Goal: Find contact information: Find contact information

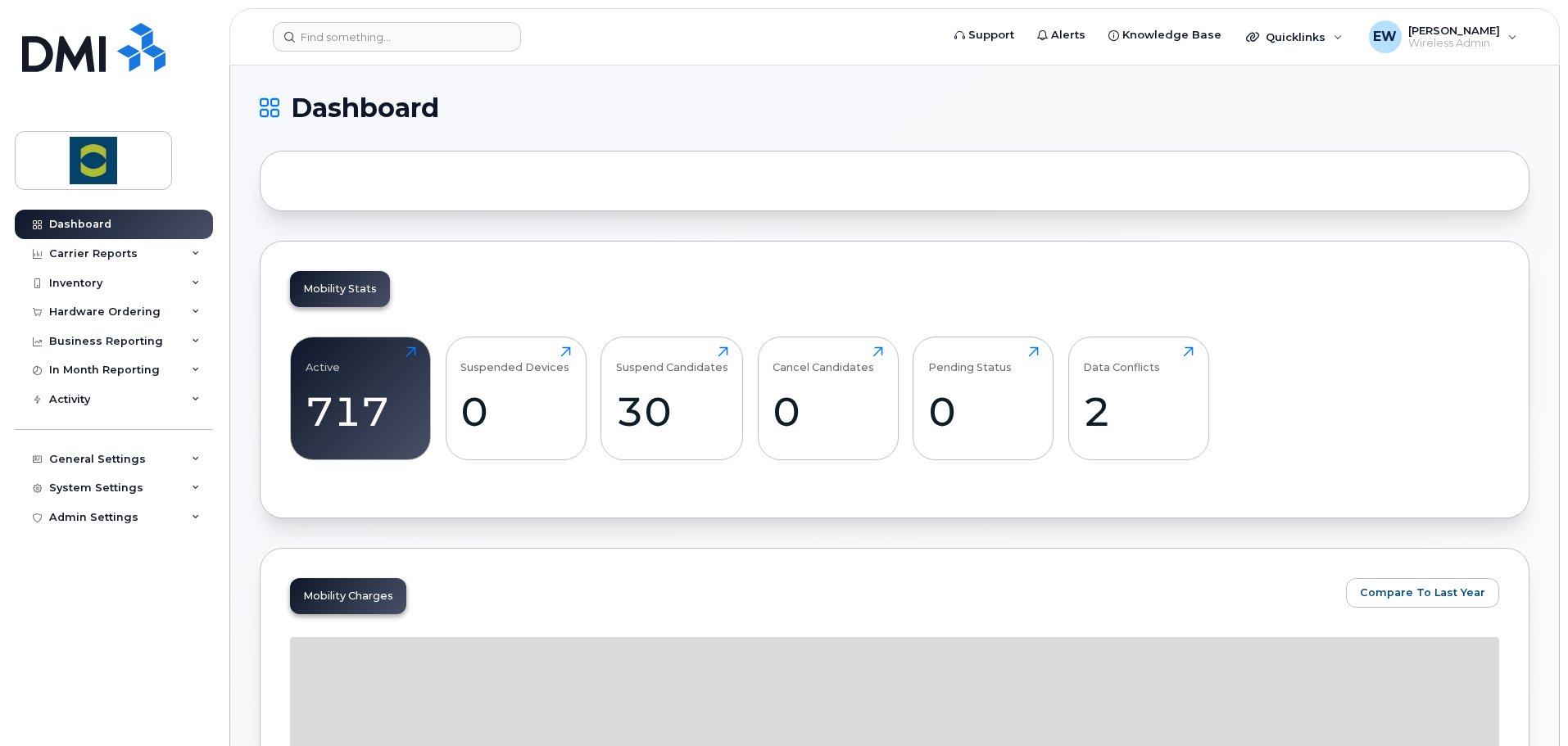
click at [483, 52] on header "Support Alerts Knowledge Base Quicklinks Suspend / Cancel Device Change SIM Car…" at bounding box center [894, 37] width 1330 height 57
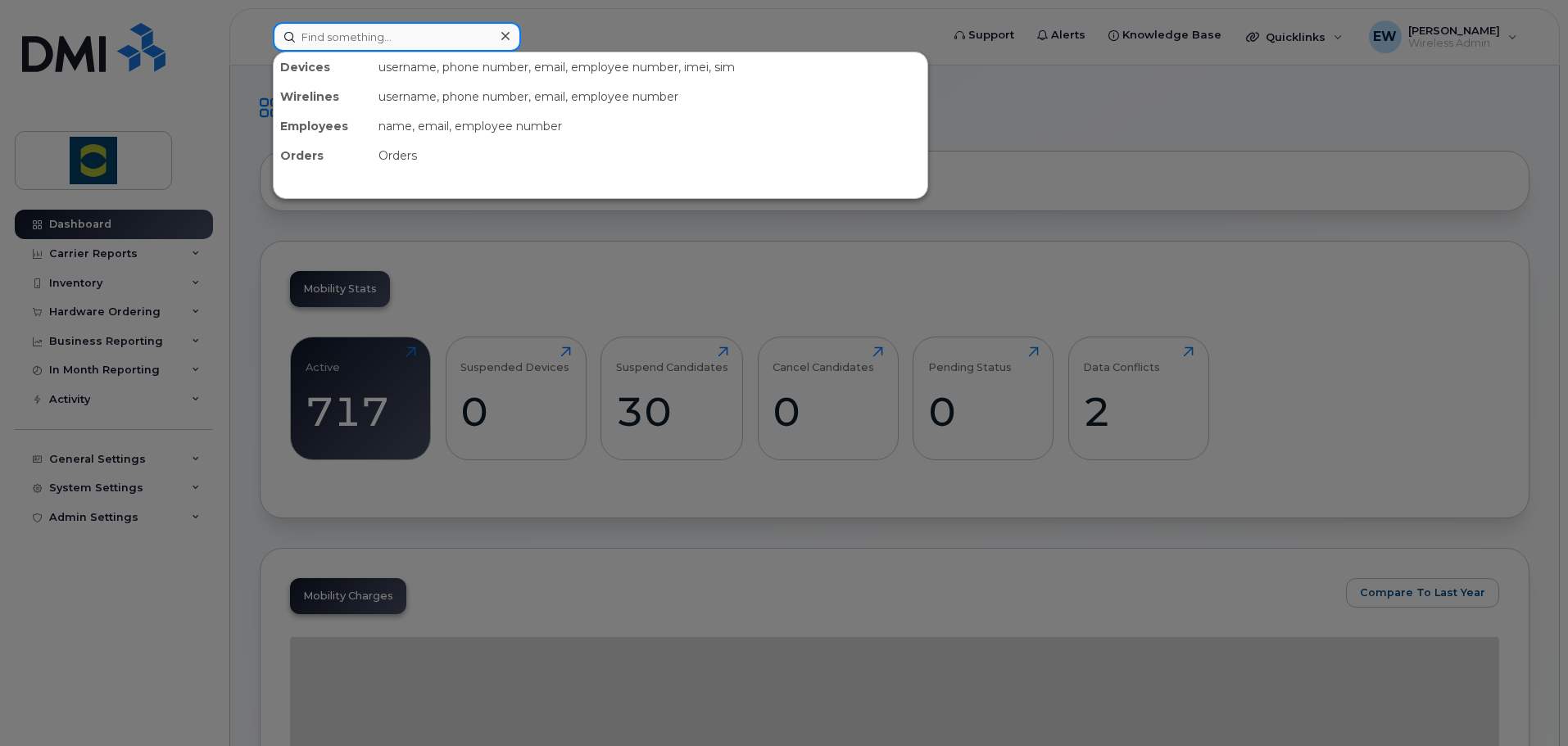
click at [458, 30] on input at bounding box center [397, 37] width 249 height 30
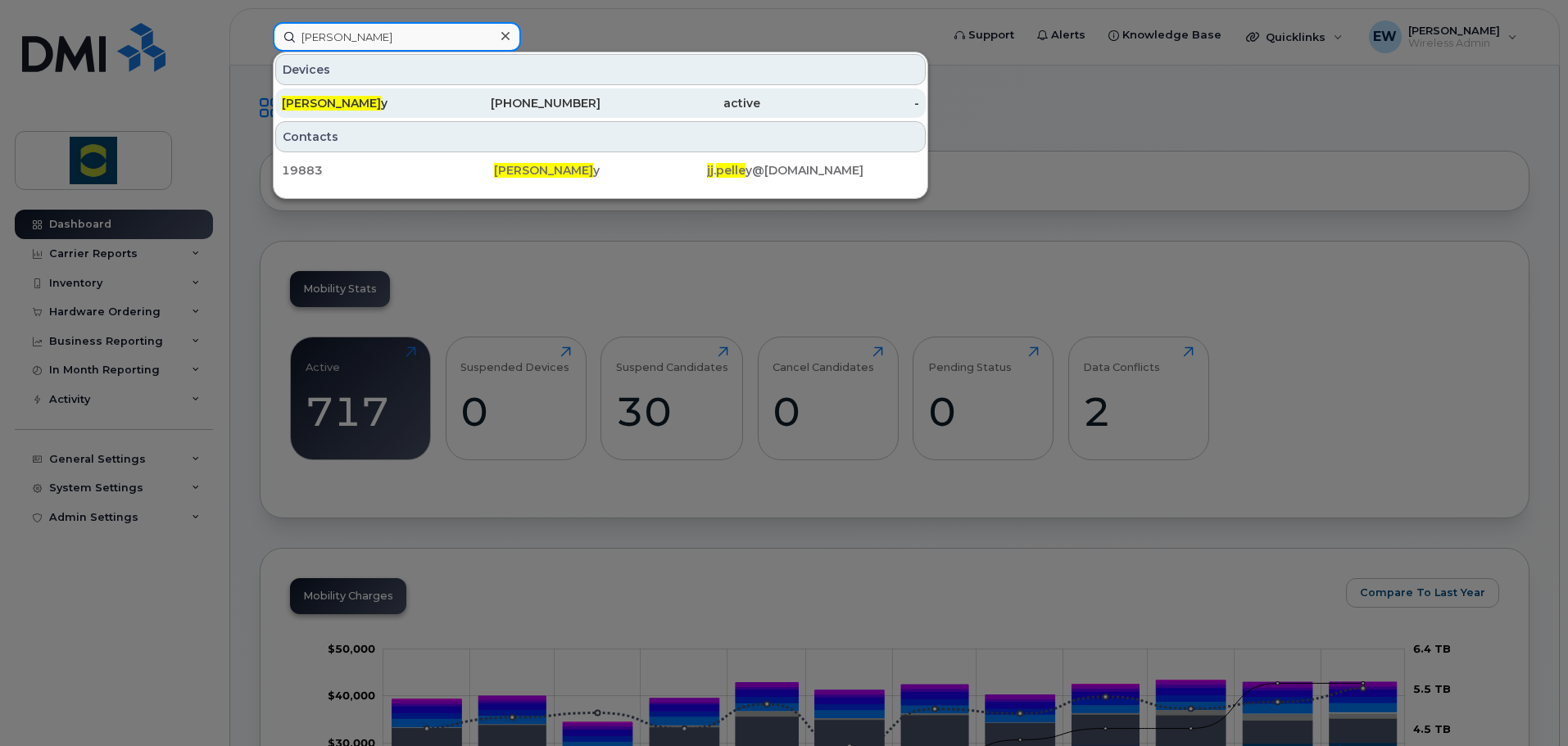
type input "[PERSON_NAME]"
click at [357, 108] on div "[PERSON_NAME] y" at bounding box center [362, 103] width 160 height 17
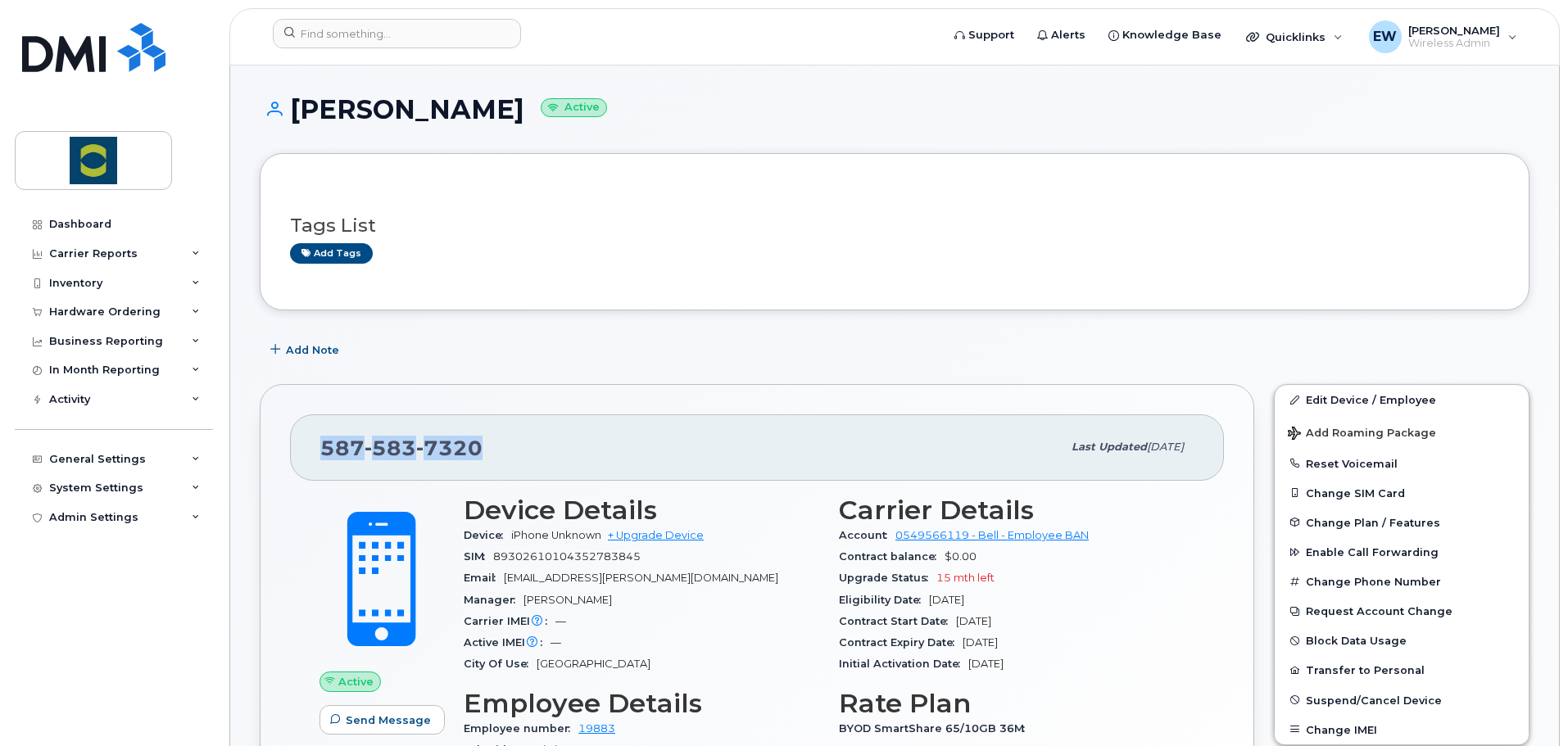
drag, startPoint x: 474, startPoint y: 453, endPoint x: 307, endPoint y: 452, distance: 167.0
click at [307, 452] on div "[PHONE_NUMBER] Last updated [DATE]" at bounding box center [757, 447] width 934 height 65
copy span "[PHONE_NUMBER]"
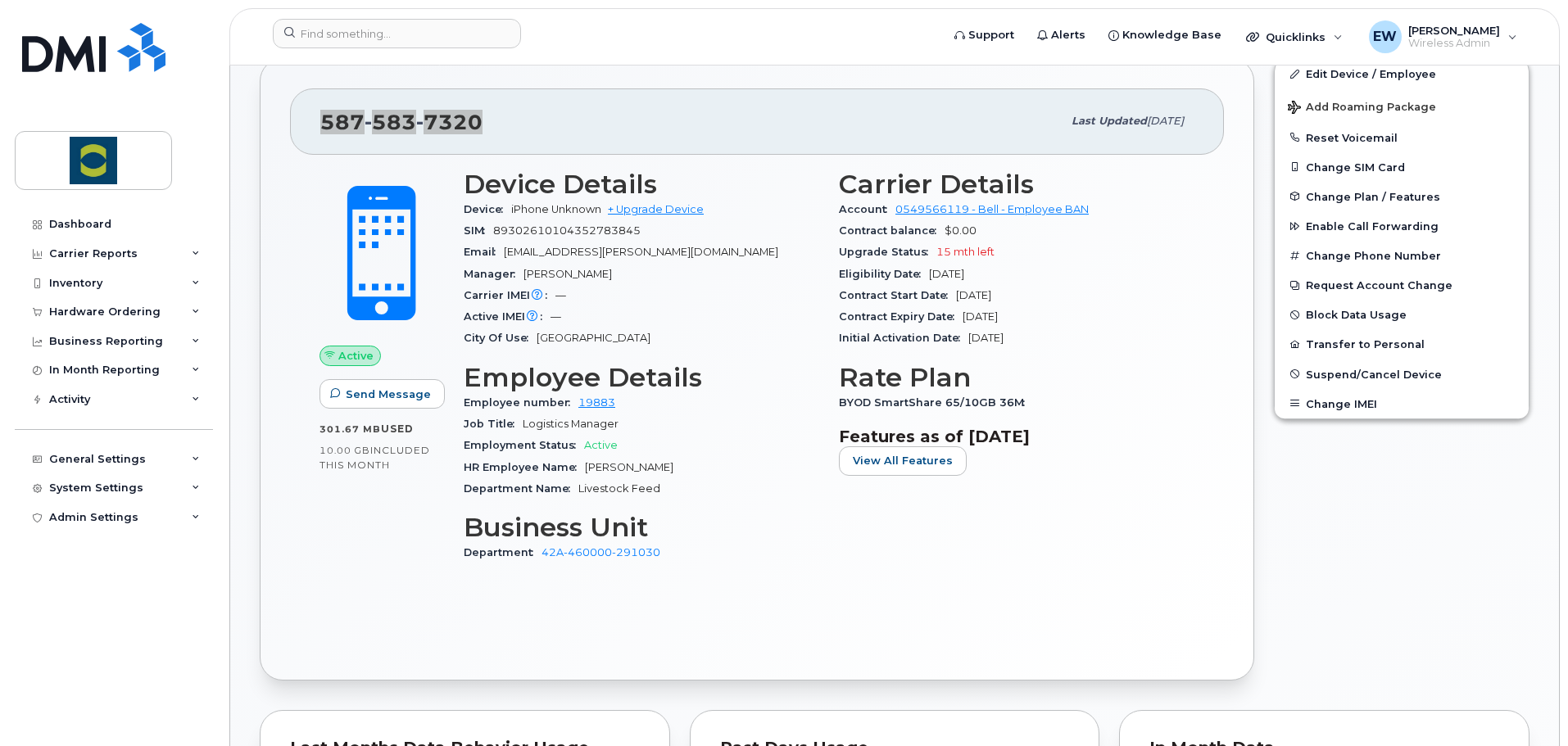
scroll to position [328, 0]
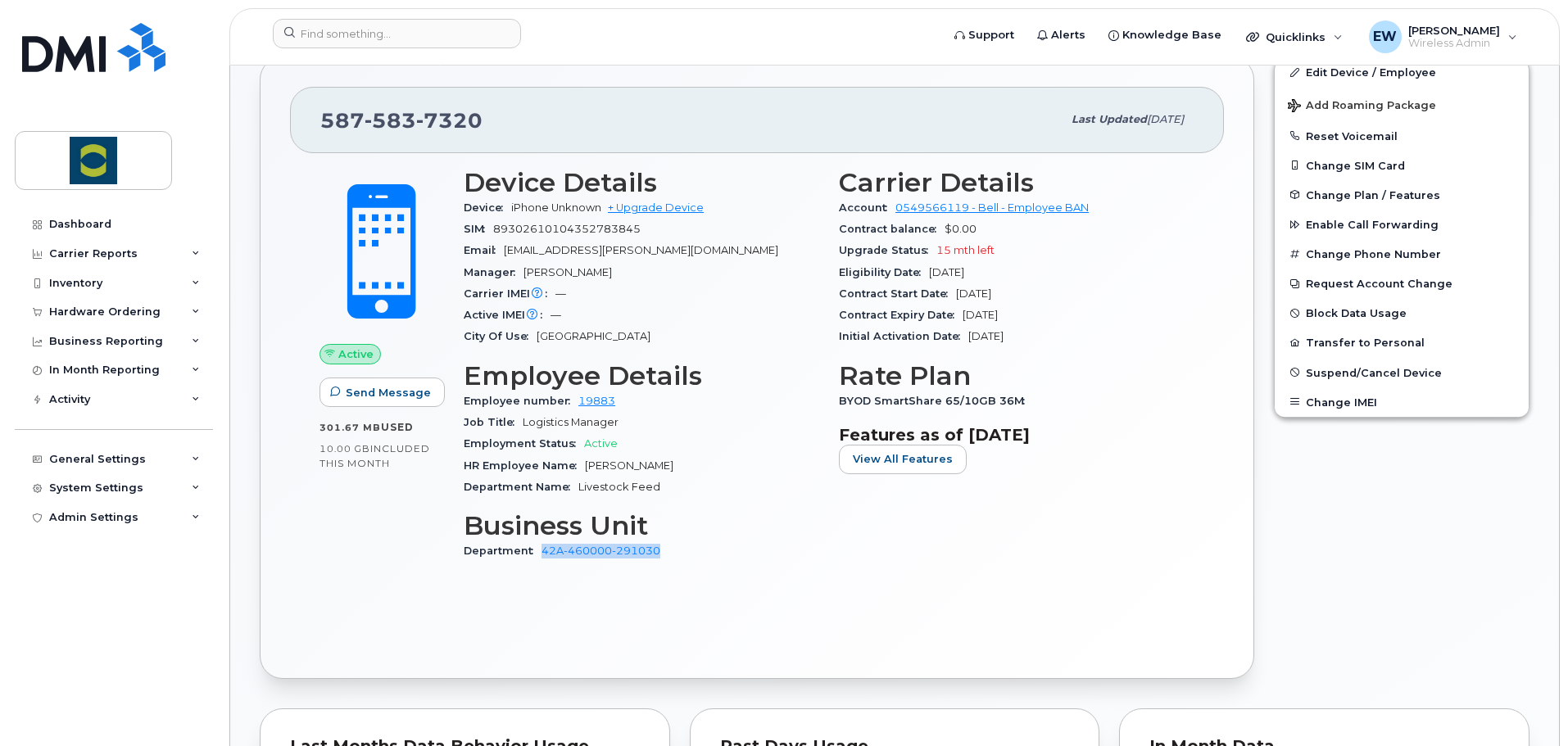
drag, startPoint x: 674, startPoint y: 553, endPoint x: 543, endPoint y: 561, distance: 131.2
click at [543, 561] on div "Department 42A-460000-291030" at bounding box center [641, 552] width 355 height 22
copy link "42A-460000-291030"
